Goal: Information Seeking & Learning: Learn about a topic

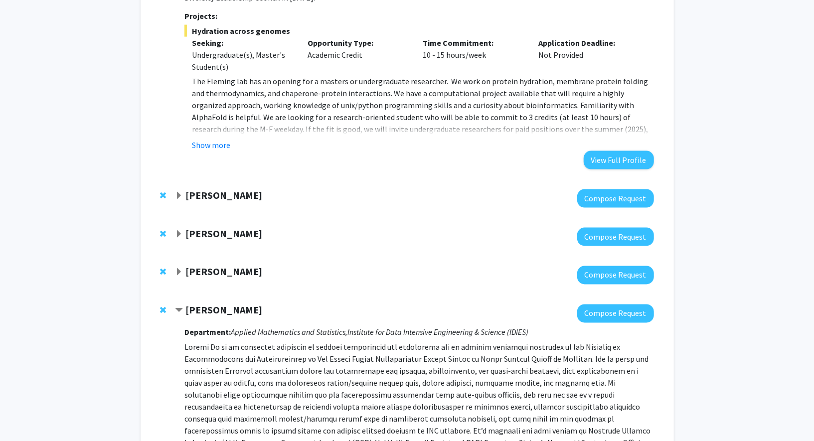
scroll to position [1033, 0]
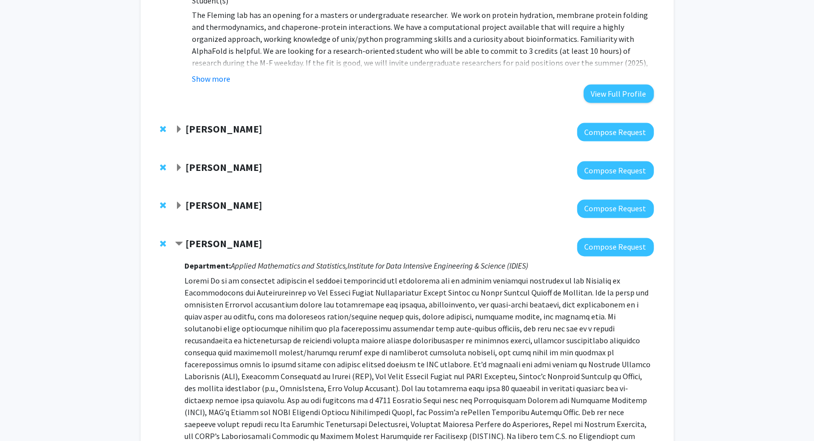
click at [180, 164] on span "Expand Joel Bader Bookmark" at bounding box center [179, 168] width 8 height 8
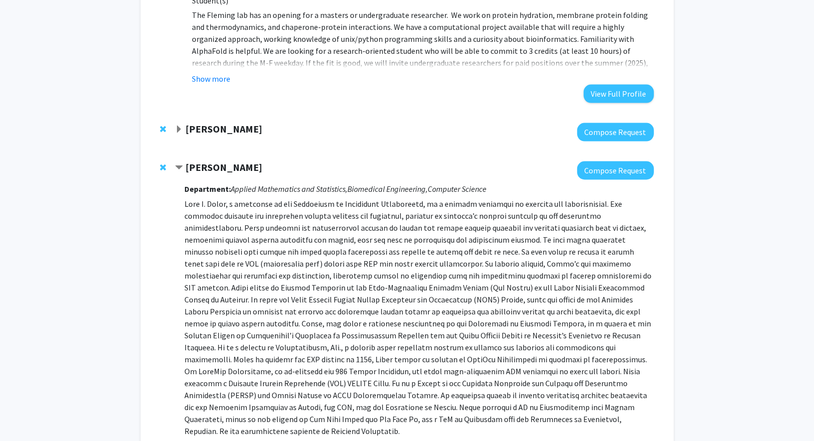
scroll to position [1027, 0]
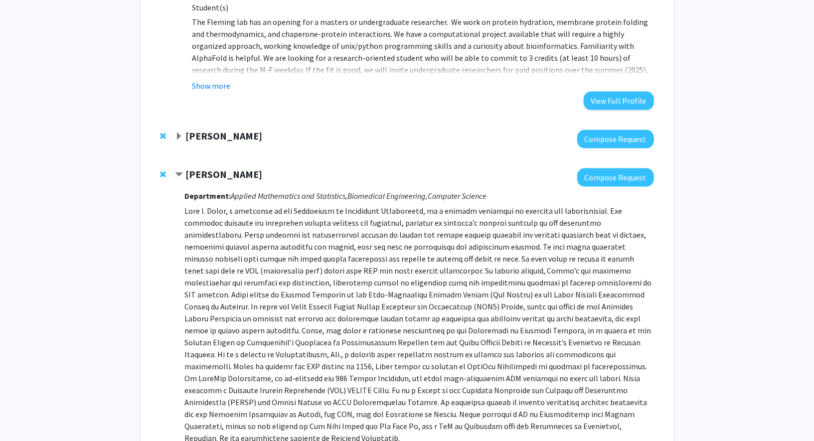
click at [89, 127] on div "Bookmarks Bookmark the faculty/staff you are interested in working with to help…" at bounding box center [407, 207] width 814 height 2396
click at [365, 222] on p at bounding box center [418, 324] width 469 height 239
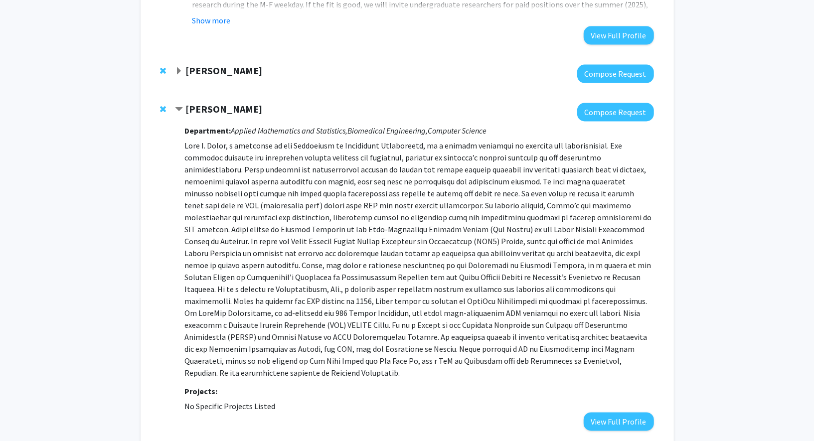
scroll to position [1111, 0]
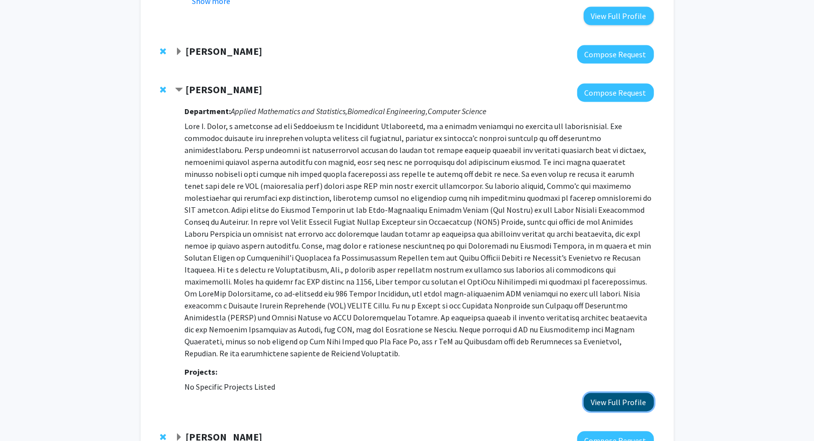
click at [620, 393] on button "View Full Profile" at bounding box center [619, 402] width 70 height 18
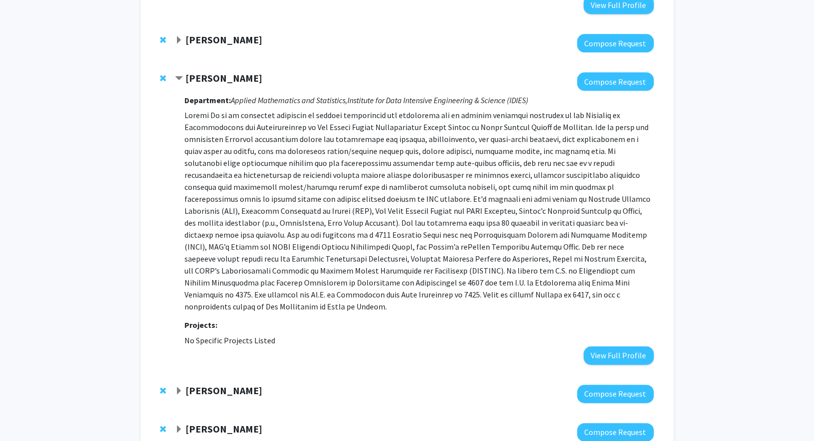
scroll to position [1507, 0]
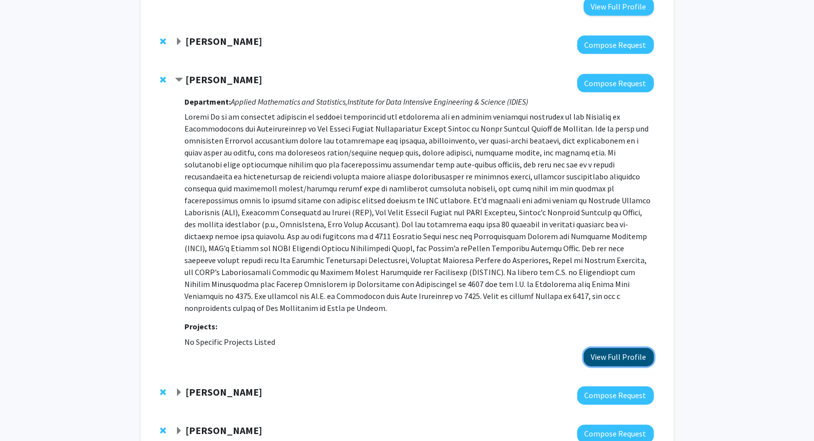
click at [611, 348] on button "View Full Profile" at bounding box center [619, 357] width 70 height 18
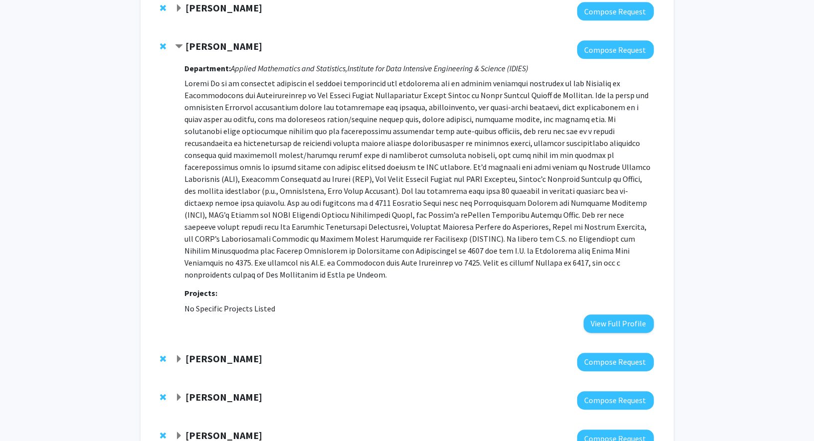
scroll to position [1557, 0]
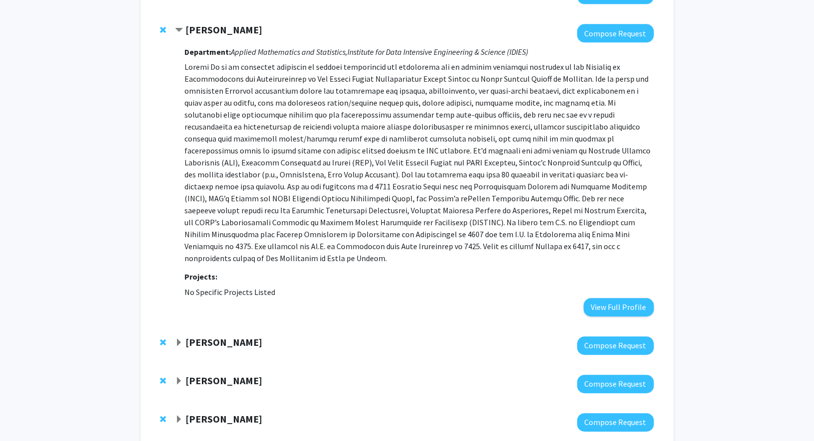
click at [179, 339] on span "Expand Donald Geman Bookmark" at bounding box center [179, 343] width 8 height 8
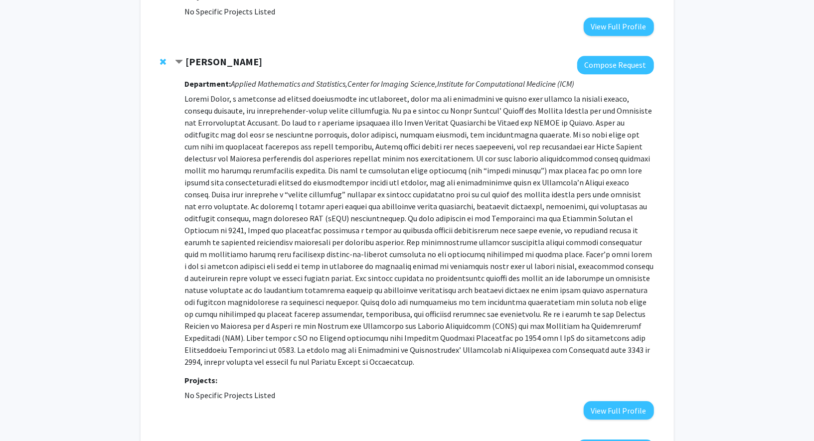
scroll to position [1853, 0]
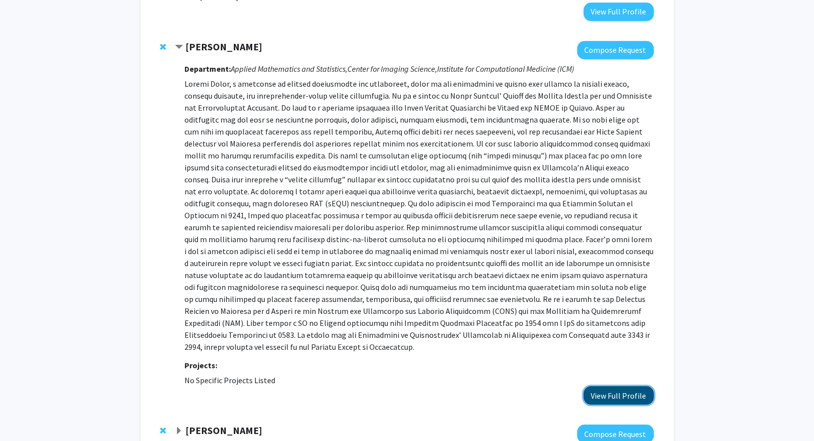
click at [605, 386] on button "View Full Profile" at bounding box center [619, 395] width 70 height 18
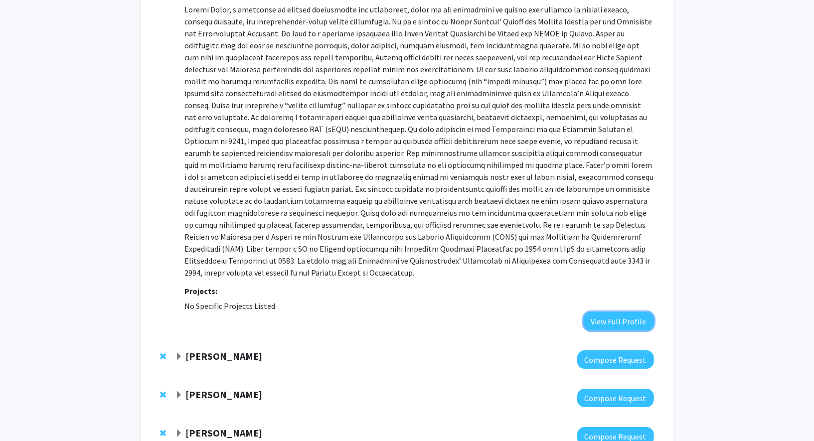
scroll to position [1964, 0]
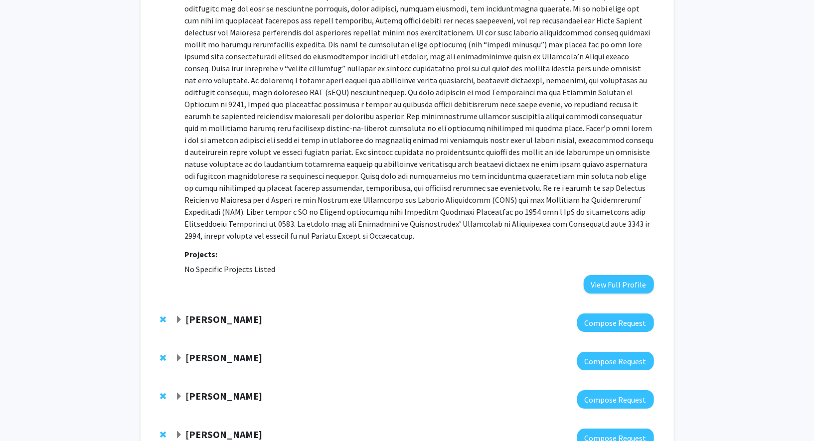
click at [178, 316] on span "Expand Pablo Iglesias Bookmark" at bounding box center [179, 320] width 8 height 8
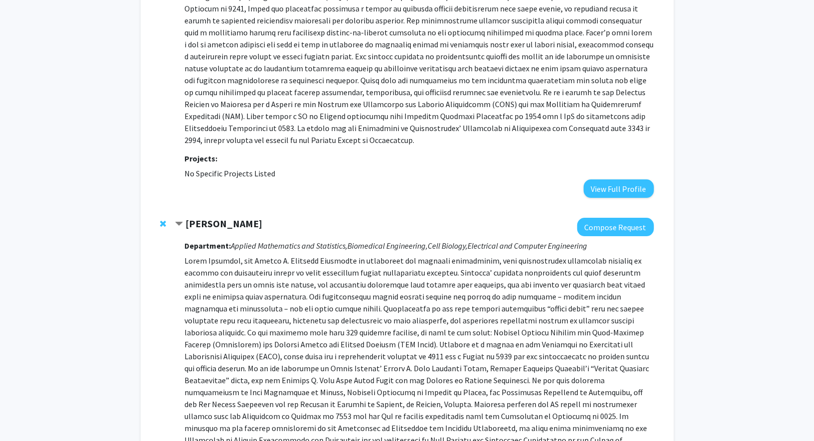
scroll to position [2075, 0]
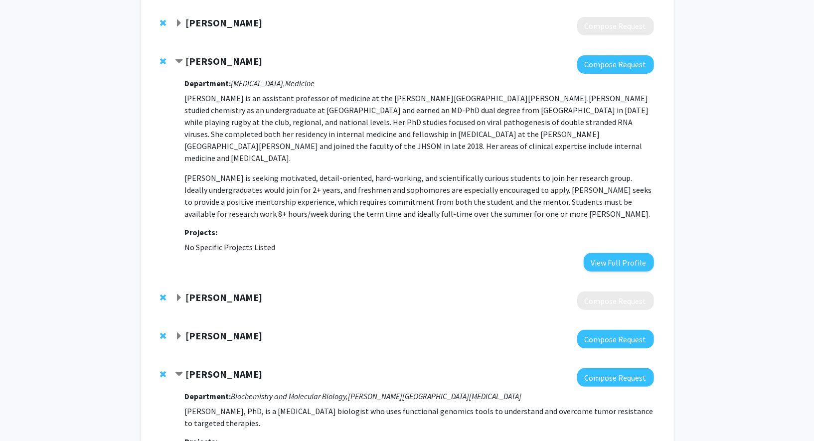
scroll to position [0, 0]
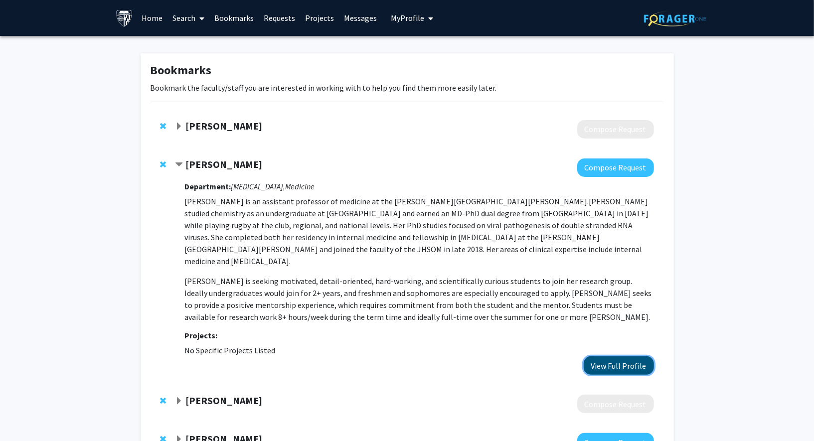
click at [617, 356] on button "View Full Profile" at bounding box center [619, 365] width 70 height 18
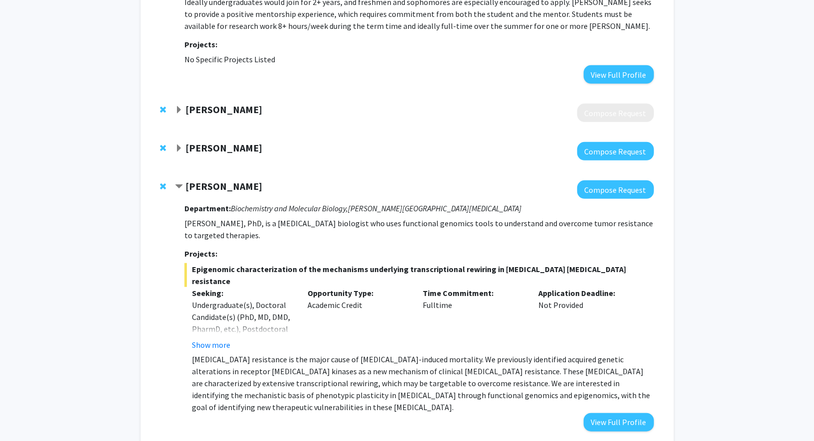
scroll to position [297, 0]
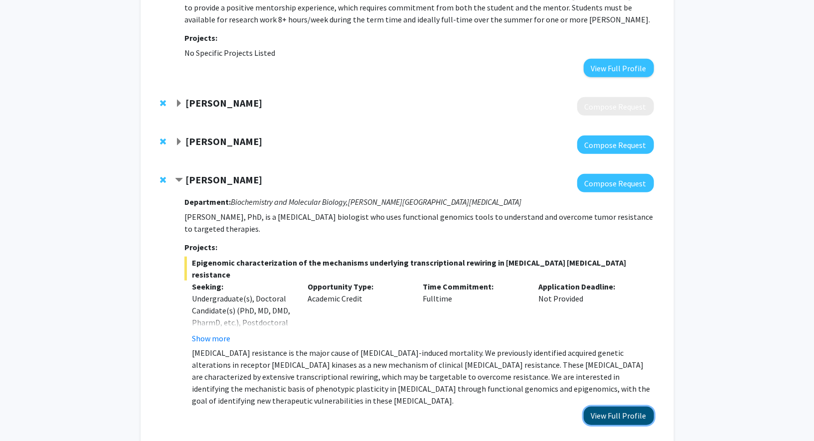
click at [598, 407] on button "View Full Profile" at bounding box center [619, 416] width 70 height 18
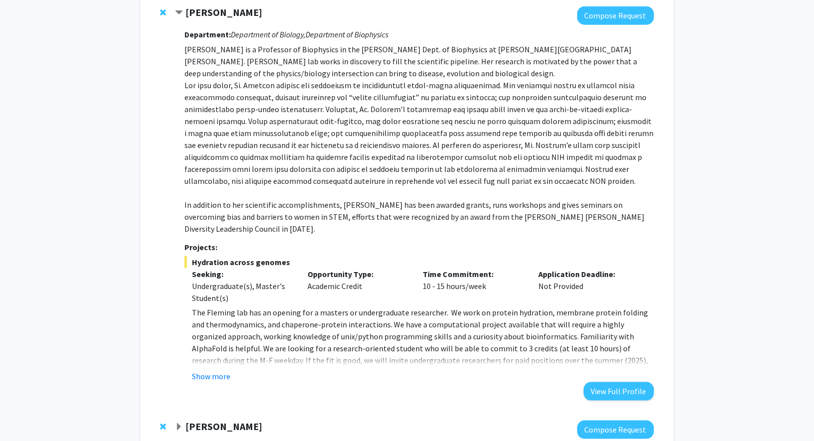
scroll to position [738, 0]
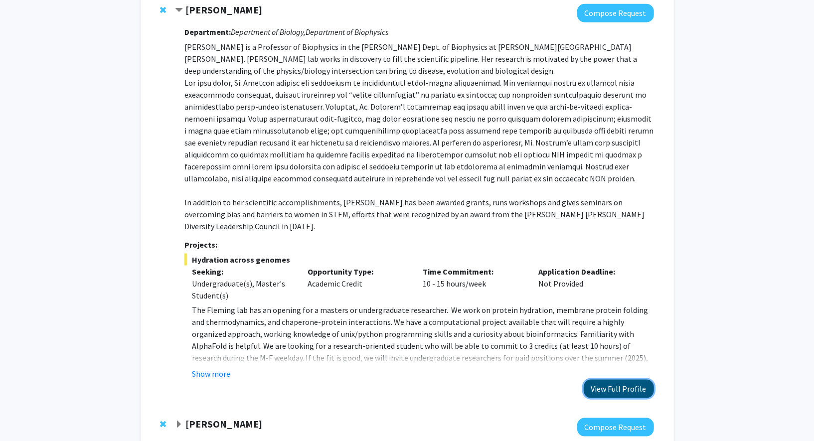
click at [595, 380] on button "View Full Profile" at bounding box center [619, 389] width 70 height 18
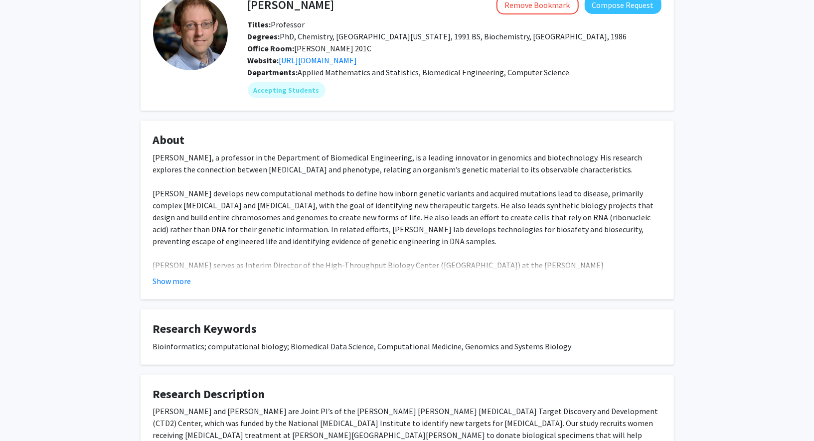
scroll to position [101, 0]
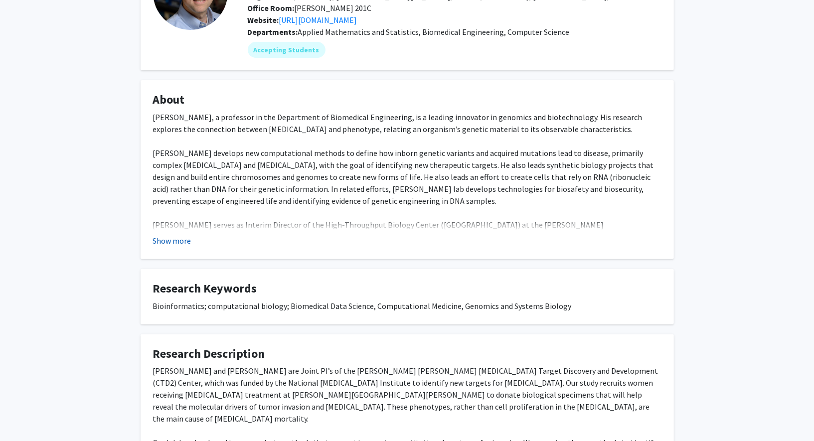
click at [165, 243] on button "Show more" at bounding box center [172, 241] width 38 height 12
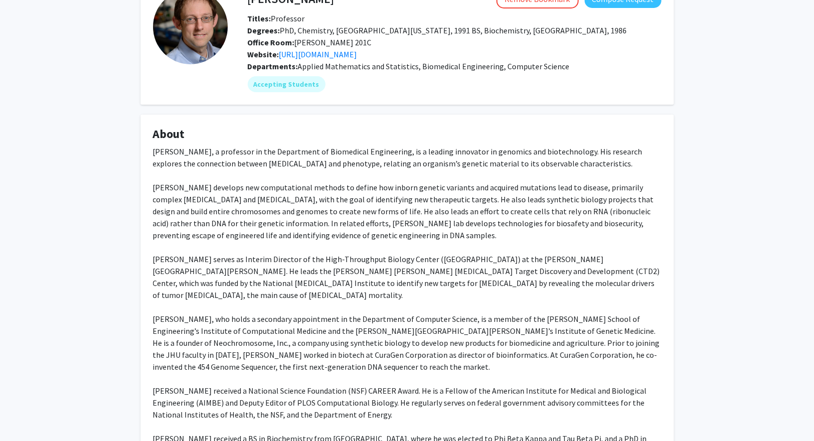
scroll to position [0, 0]
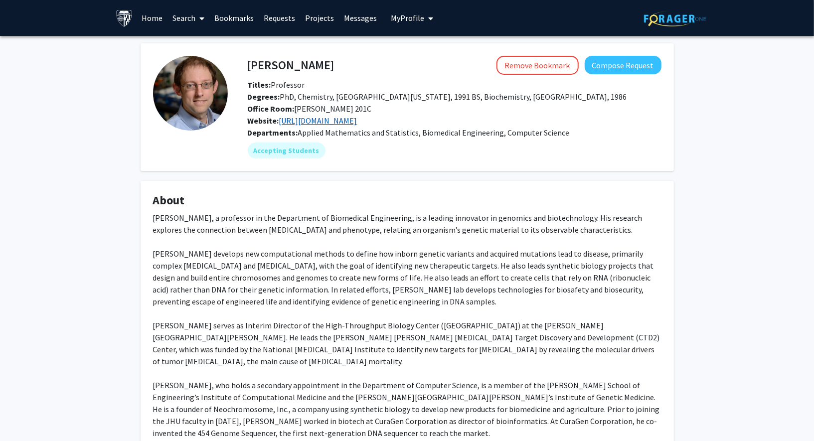
click at [318, 121] on link "http://www.baderzone.org/" at bounding box center [318, 121] width 78 height 10
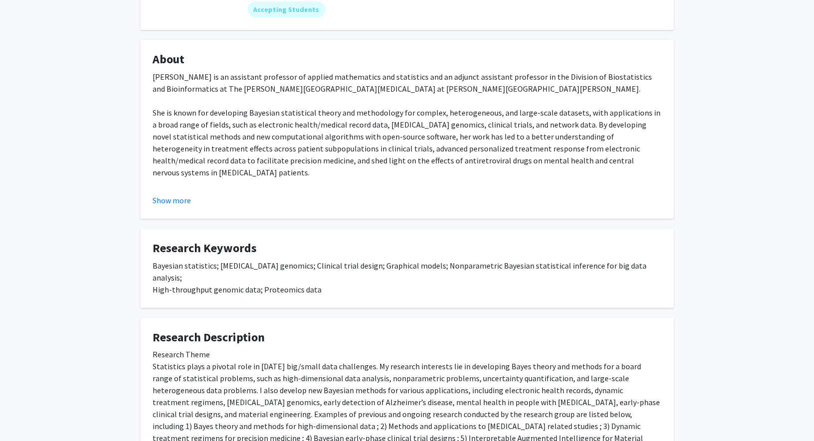
scroll to position [111, 0]
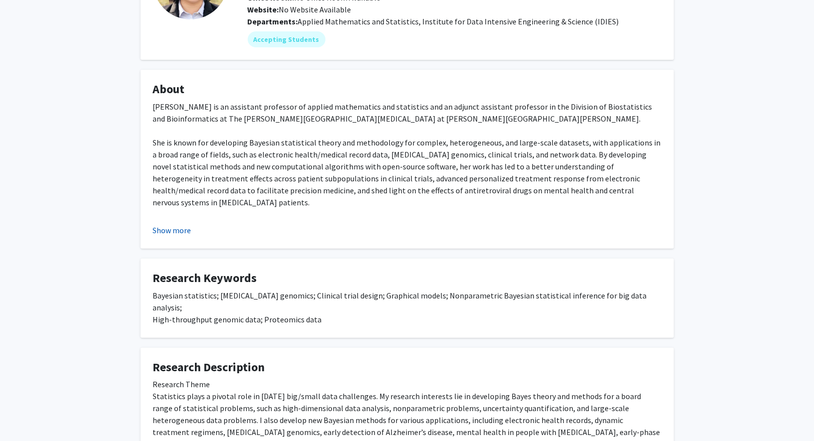
click at [163, 225] on button "Show more" at bounding box center [172, 230] width 38 height 12
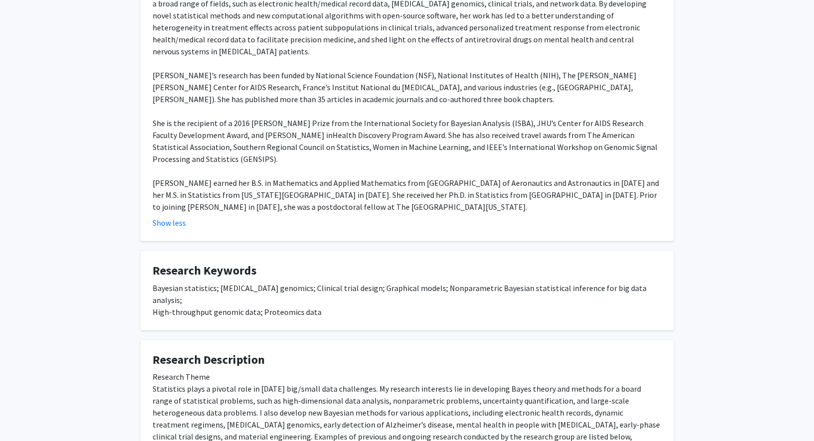
scroll to position [337, 0]
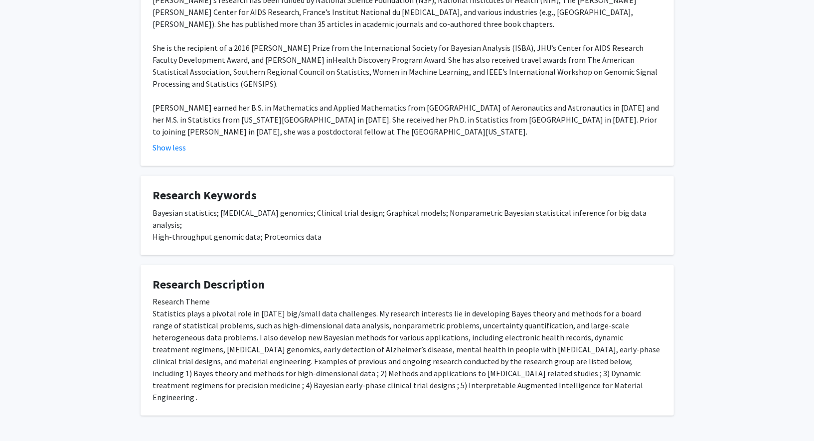
click at [101, 212] on div "Yanxun Xu Remove Bookmark Compose Request Titles: Assistant Professor Degrees: …" at bounding box center [407, 73] width 814 height 749
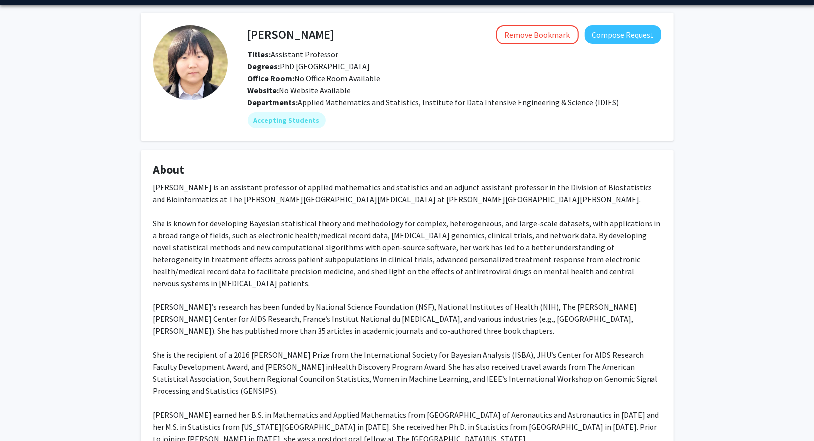
scroll to position [7, 0]
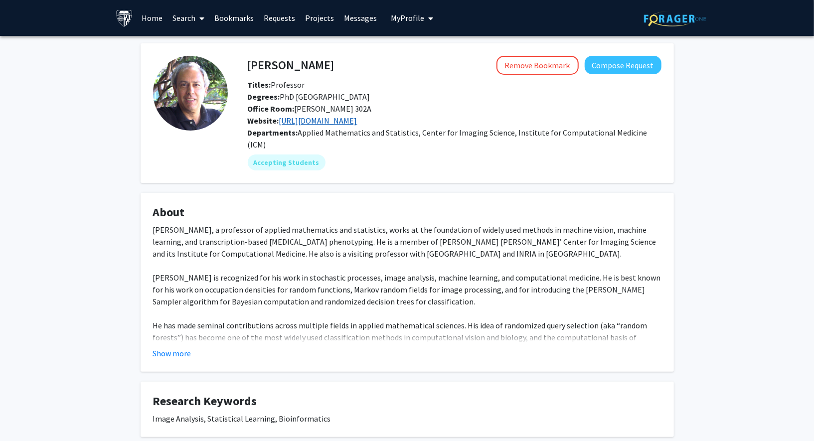
click at [337, 120] on link "https://www.cis.jhu.edu/people/faculty/geman/" at bounding box center [318, 121] width 78 height 10
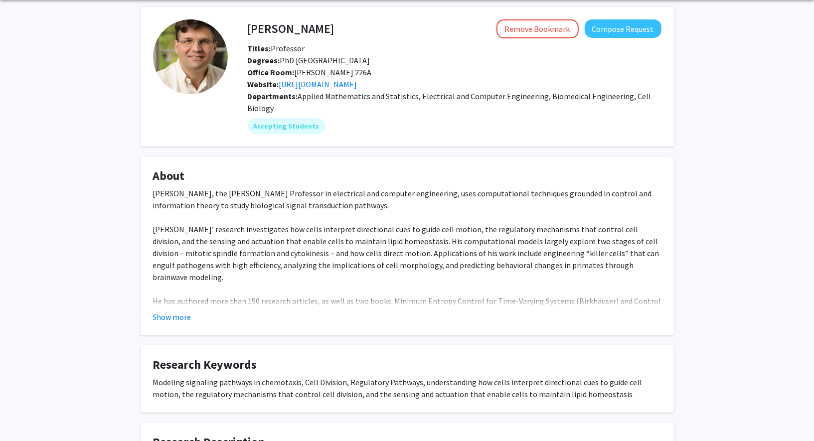
scroll to position [40, 0]
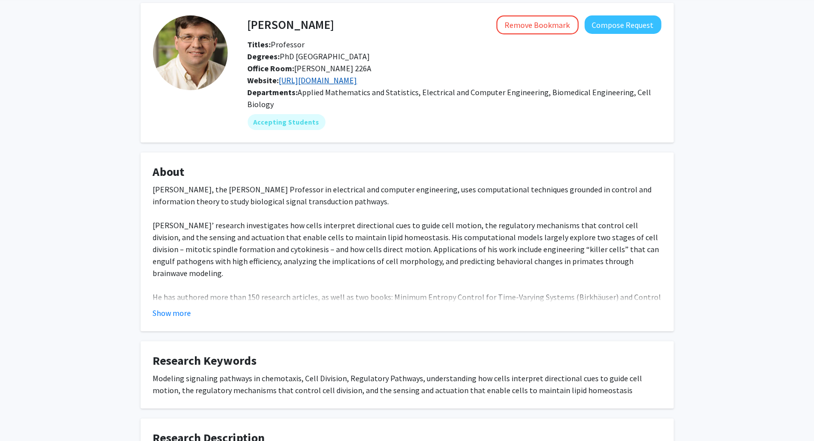
click at [357, 83] on link "[URL][DOMAIN_NAME]" at bounding box center [318, 80] width 78 height 10
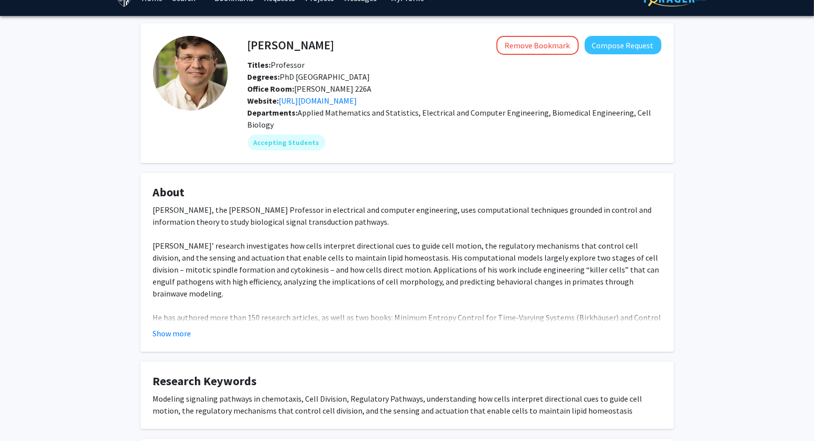
scroll to position [0, 0]
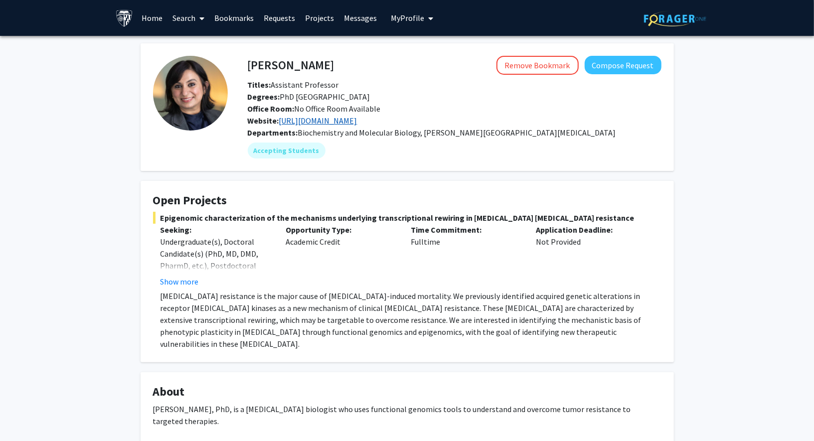
click at [323, 119] on link "http://www.nayarlab.org/" at bounding box center [318, 121] width 78 height 10
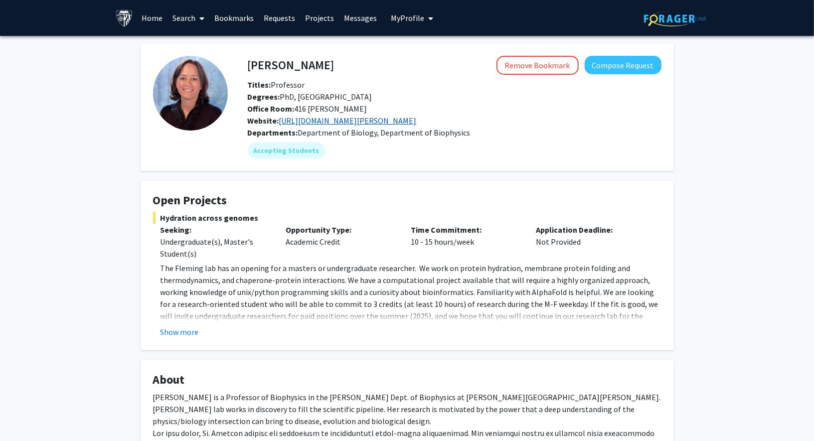
click at [309, 122] on link "[URL][DOMAIN_NAME][PERSON_NAME]" at bounding box center [348, 121] width 138 height 10
